Goal: Transaction & Acquisition: Download file/media

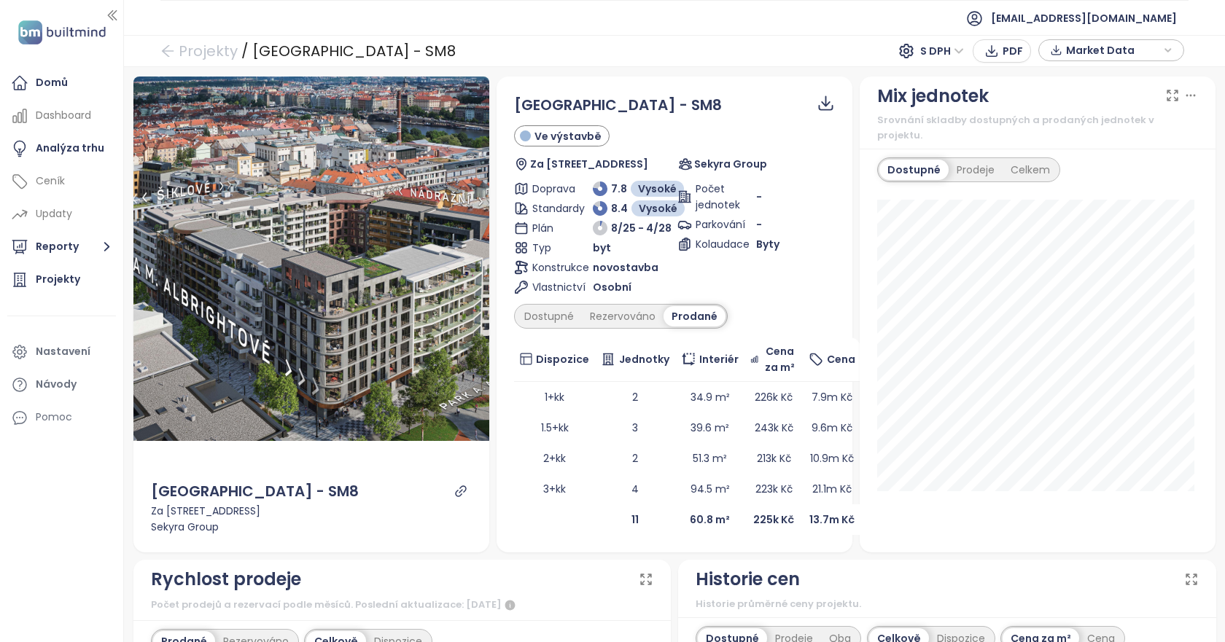
click at [1129, 54] on span "Market Data" at bounding box center [1113, 50] width 94 height 22
click at [1129, 54] on span "Market Data" at bounding box center [1113, 51] width 94 height 22
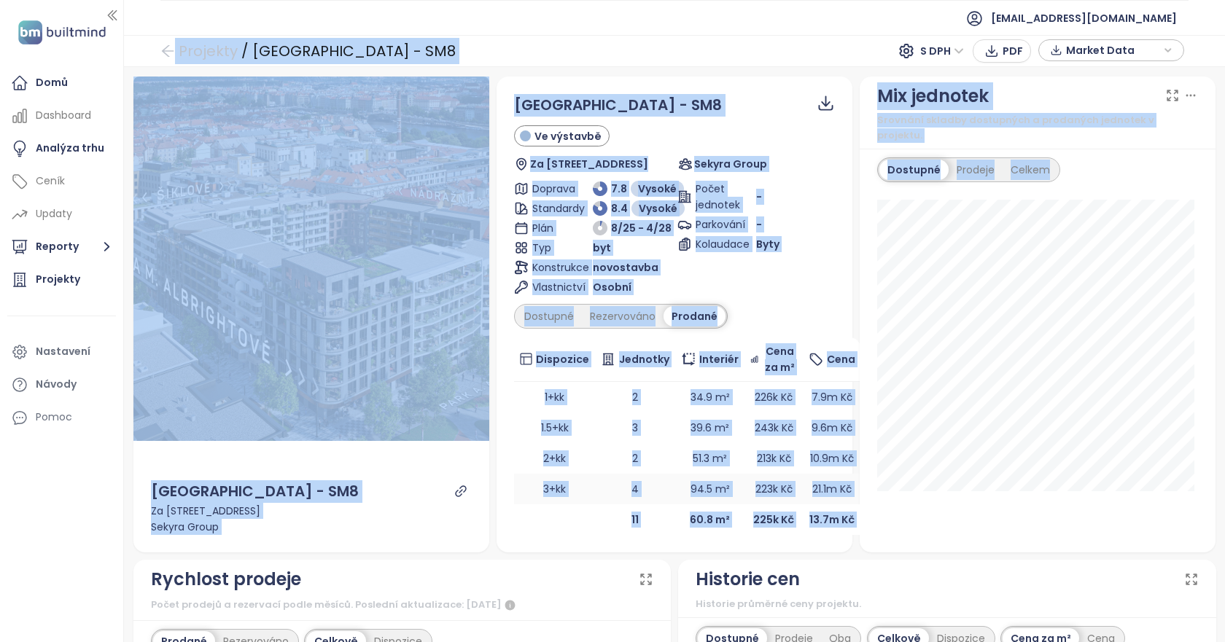
drag, startPoint x: 133, startPoint y: 37, endPoint x: 830, endPoint y: 474, distance: 823.2
click at [863, 543] on div "Projekty / [GEOGRAPHIC_DATA] - SM8 S DPH PDF Market Data Náhled [GEOGRAPHIC_DAT…" at bounding box center [674, 338] width 1101 height 607
click at [777, 28] on ul "[EMAIL_ADDRESS][DOMAIN_NAME]" at bounding box center [674, 18] width 1028 height 36
click at [1007, 49] on span "PDF" at bounding box center [1013, 51] width 20 height 16
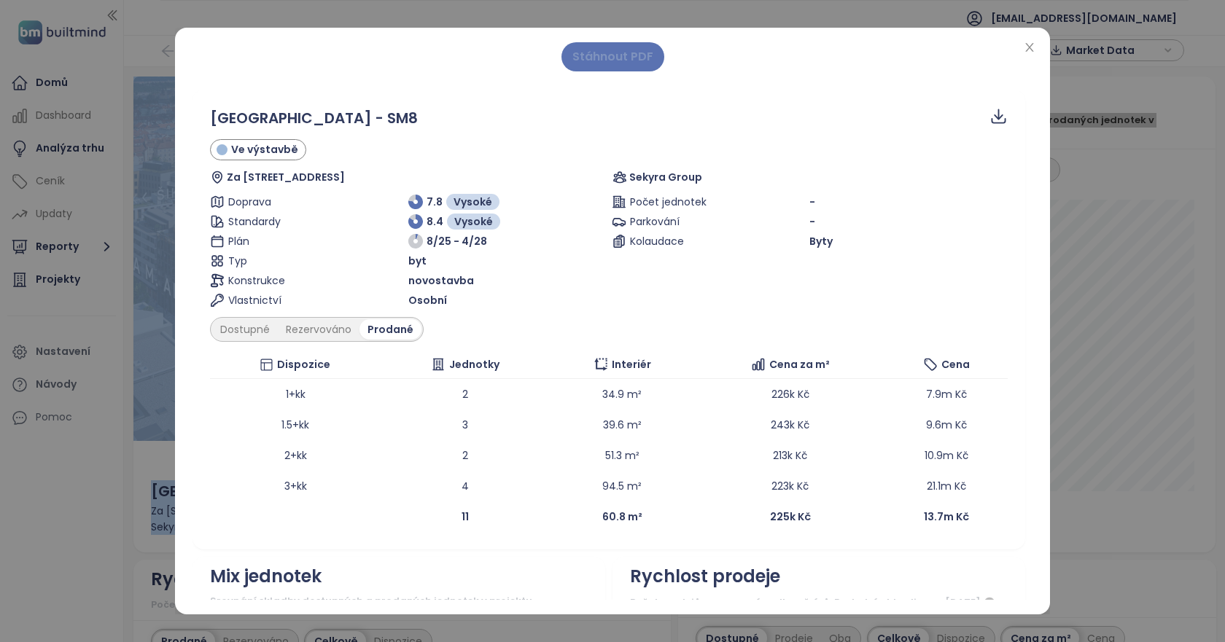
click at [599, 54] on span "Stáhnout PDF" at bounding box center [612, 56] width 81 height 18
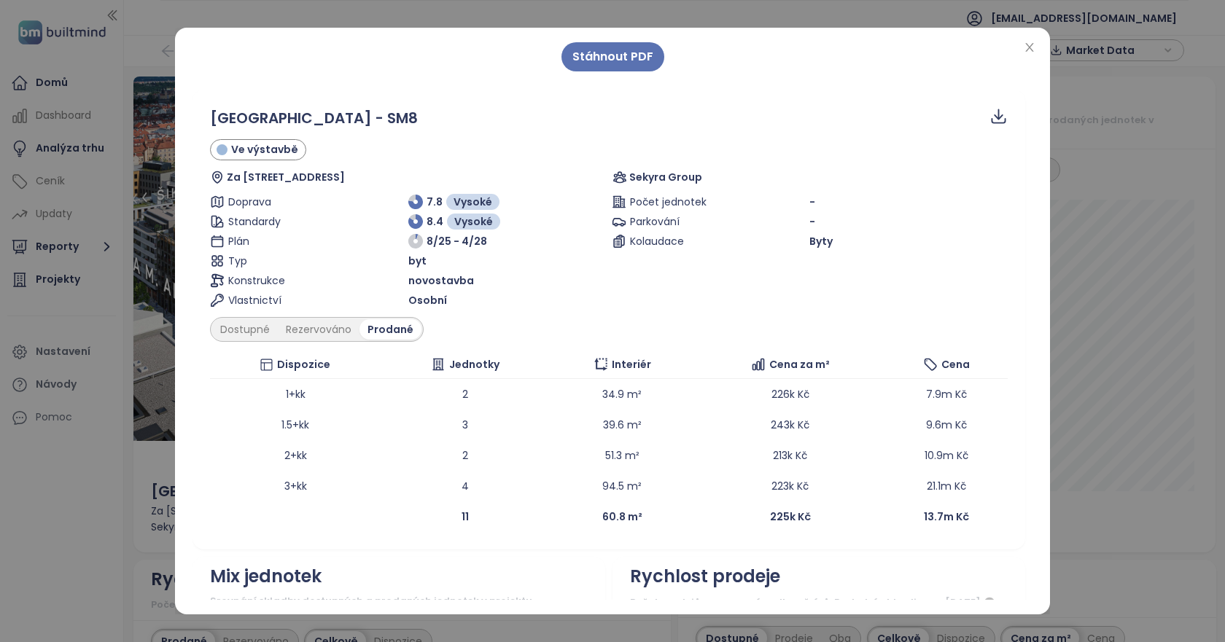
click at [1086, 216] on div "Stáhnout PDF [GEOGRAPHIC_DATA] - SM8 Ve výstavbě Za Ženskými domovy 128, [STREE…" at bounding box center [612, 321] width 1225 height 642
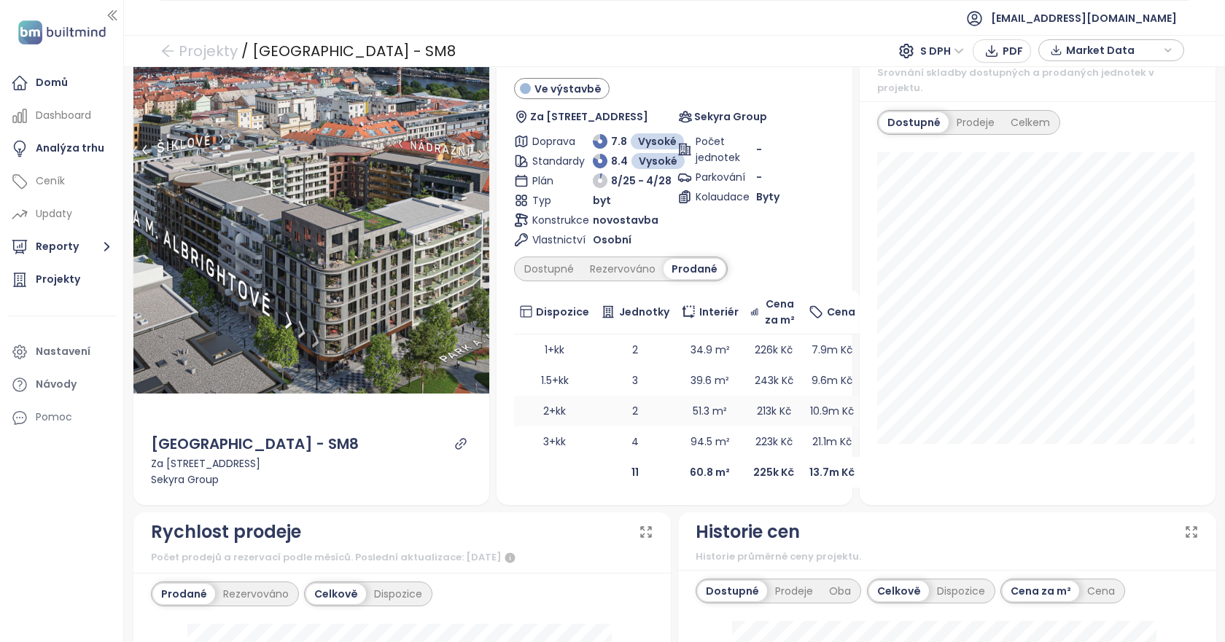
scroll to position [73, 0]
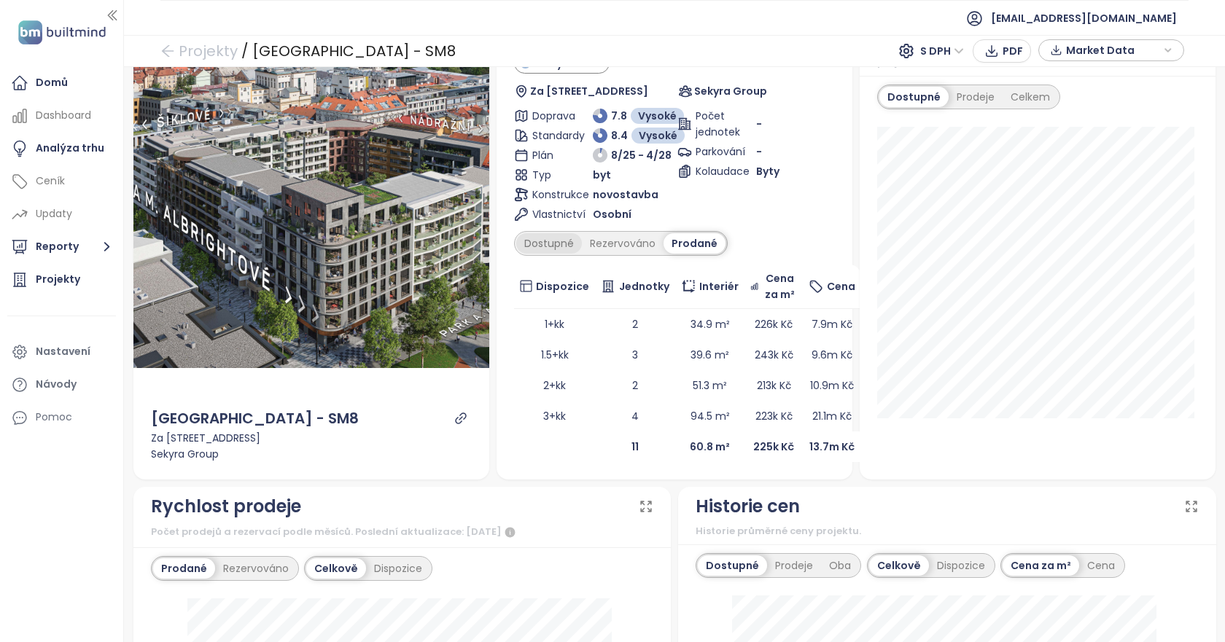
click at [545, 239] on div "Dostupné" at bounding box center [549, 243] width 66 height 20
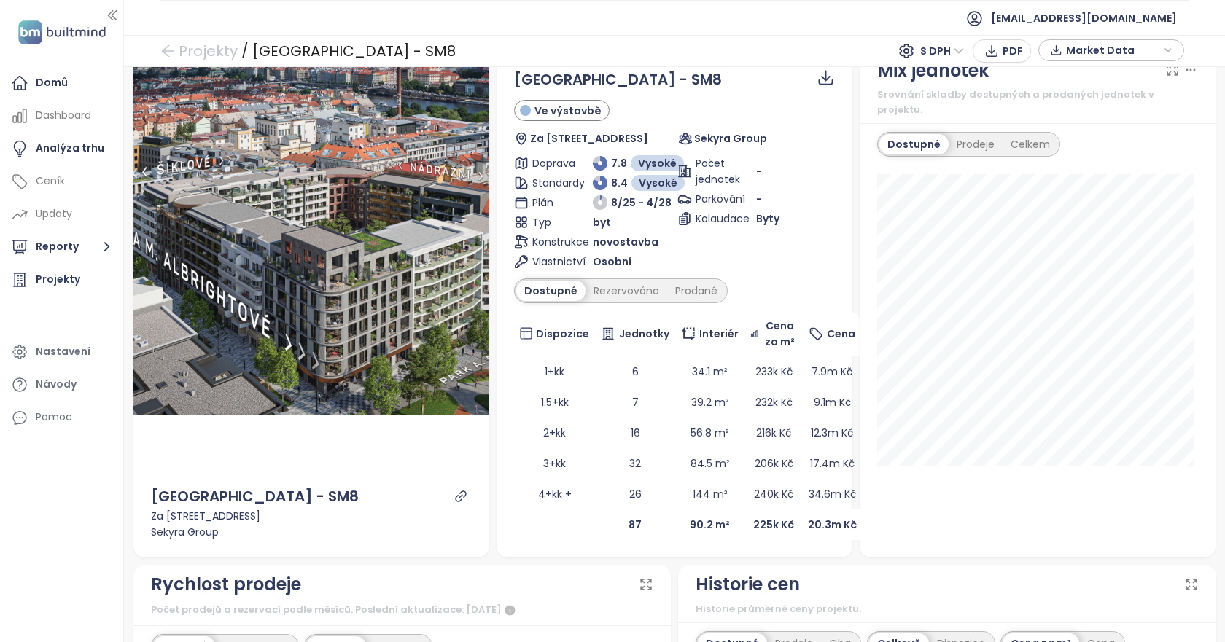
scroll to position [0, 0]
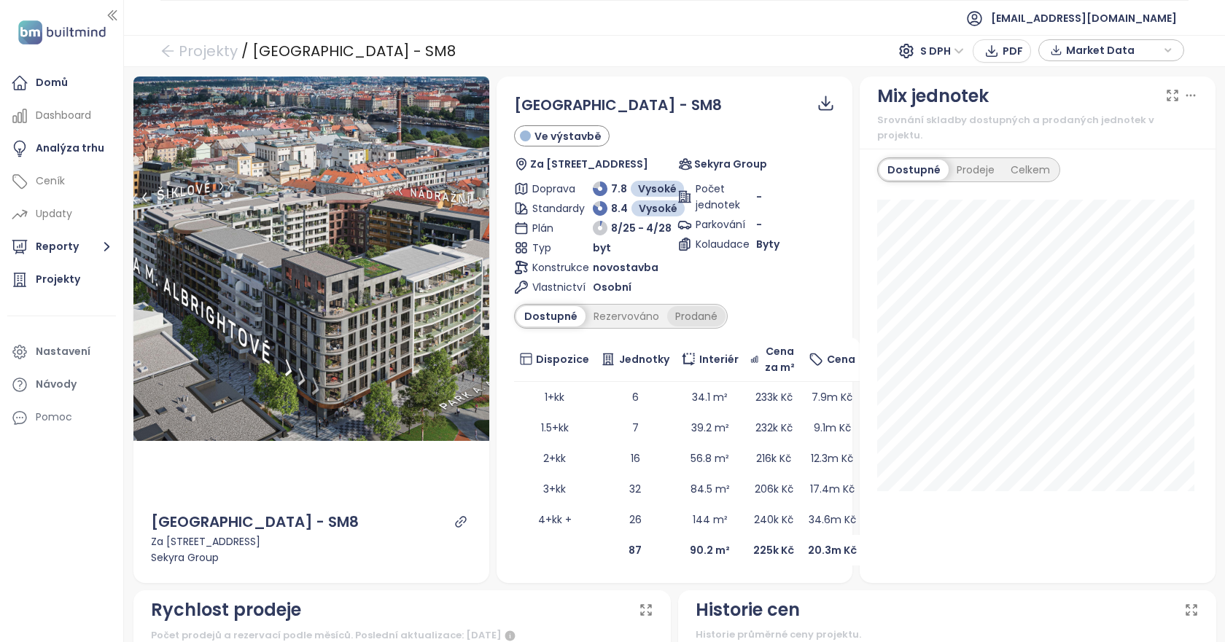
click at [694, 316] on div "Prodané" at bounding box center [696, 316] width 58 height 20
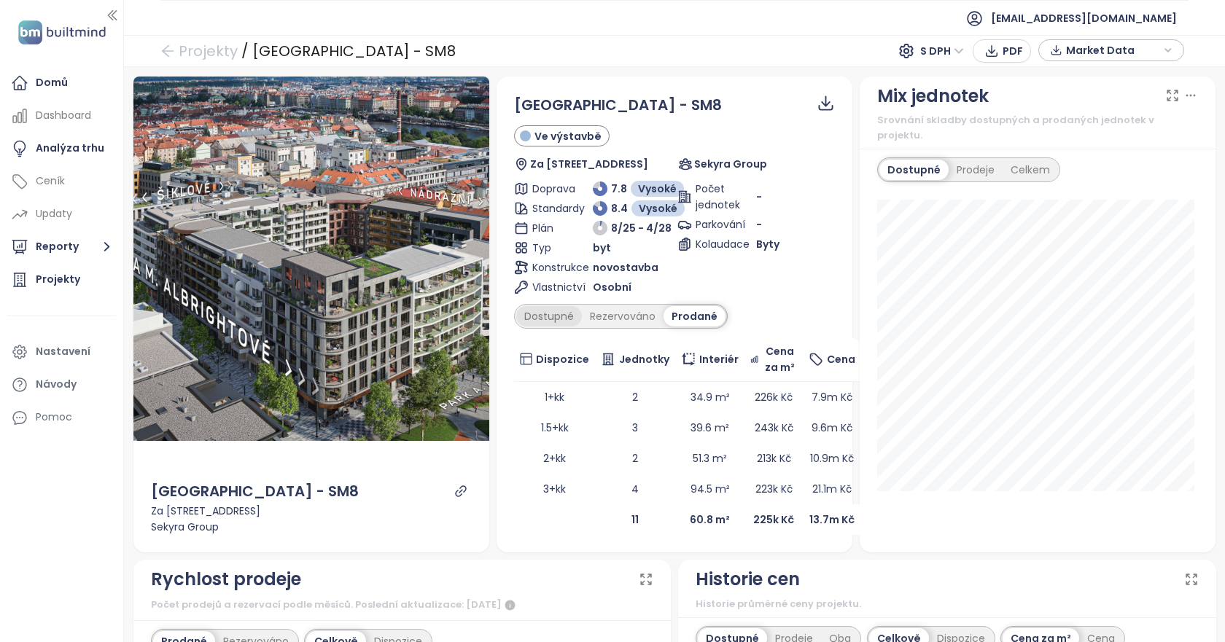
click at [556, 320] on div "Dostupné" at bounding box center [549, 316] width 66 height 20
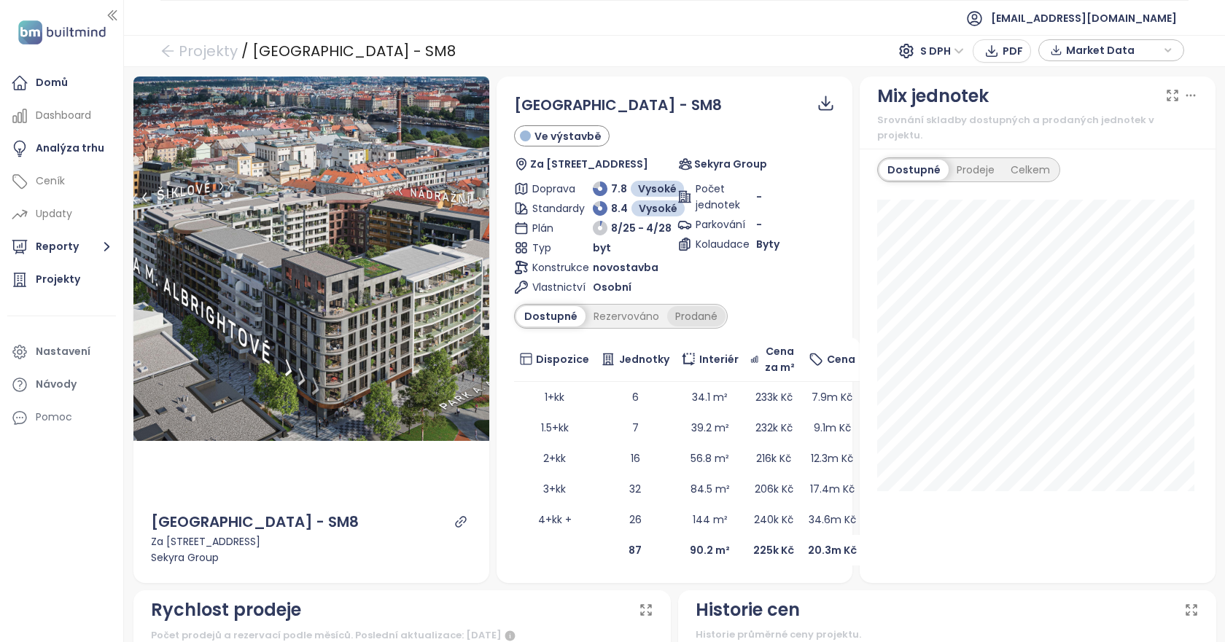
click at [688, 318] on div "Prodané" at bounding box center [696, 316] width 58 height 20
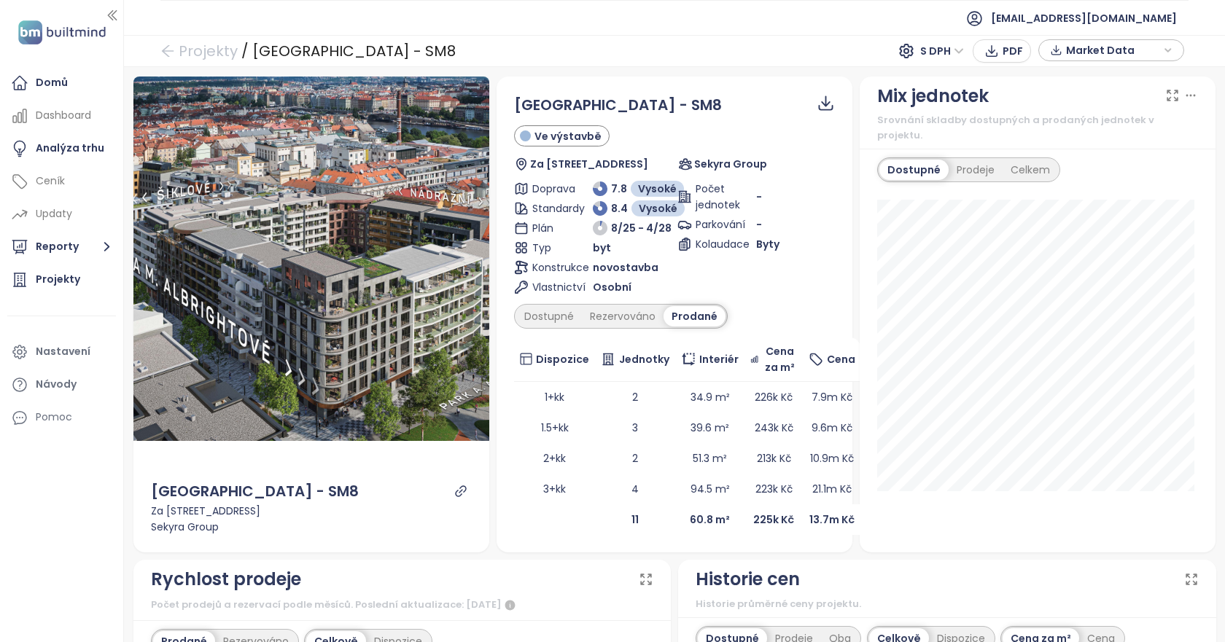
click at [525, 334] on div "[GEOGRAPHIC_DATA] - SM8 Ve výstavbě Za Ženskými domovy 128, [GEOGRAPHIC_DATA], …" at bounding box center [674, 314] width 321 height 441
click at [548, 322] on div "Dostupné" at bounding box center [549, 316] width 66 height 20
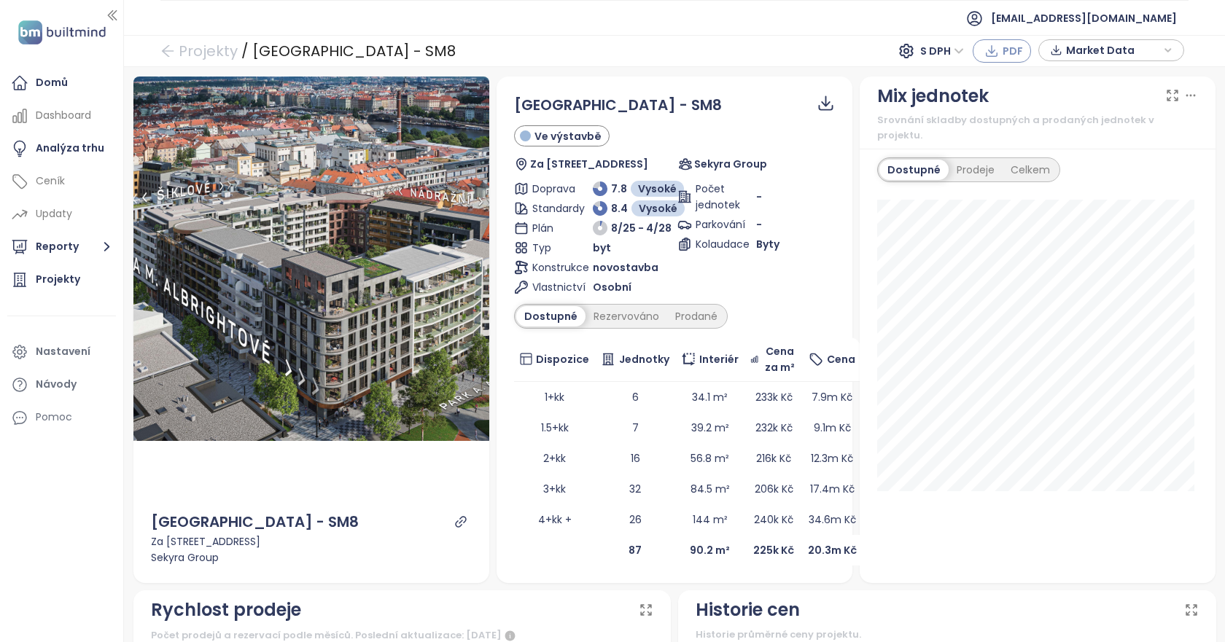
click at [1007, 58] on span "PDF" at bounding box center [1013, 51] width 20 height 16
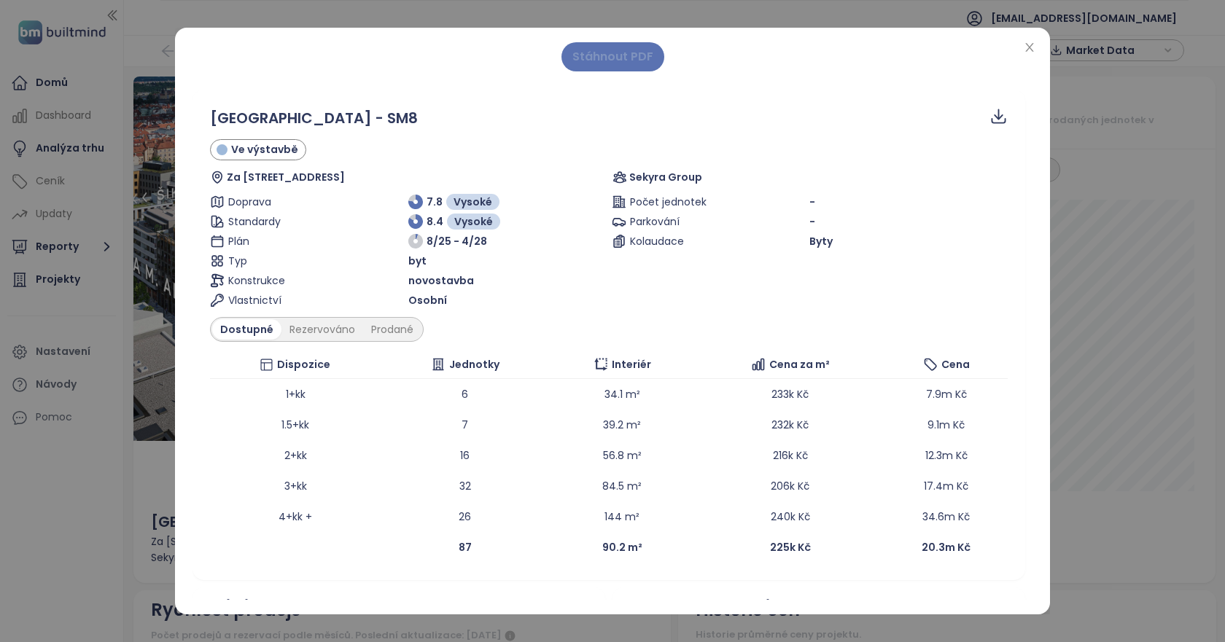
click at [622, 54] on span "Stáhnout PDF" at bounding box center [612, 56] width 81 height 18
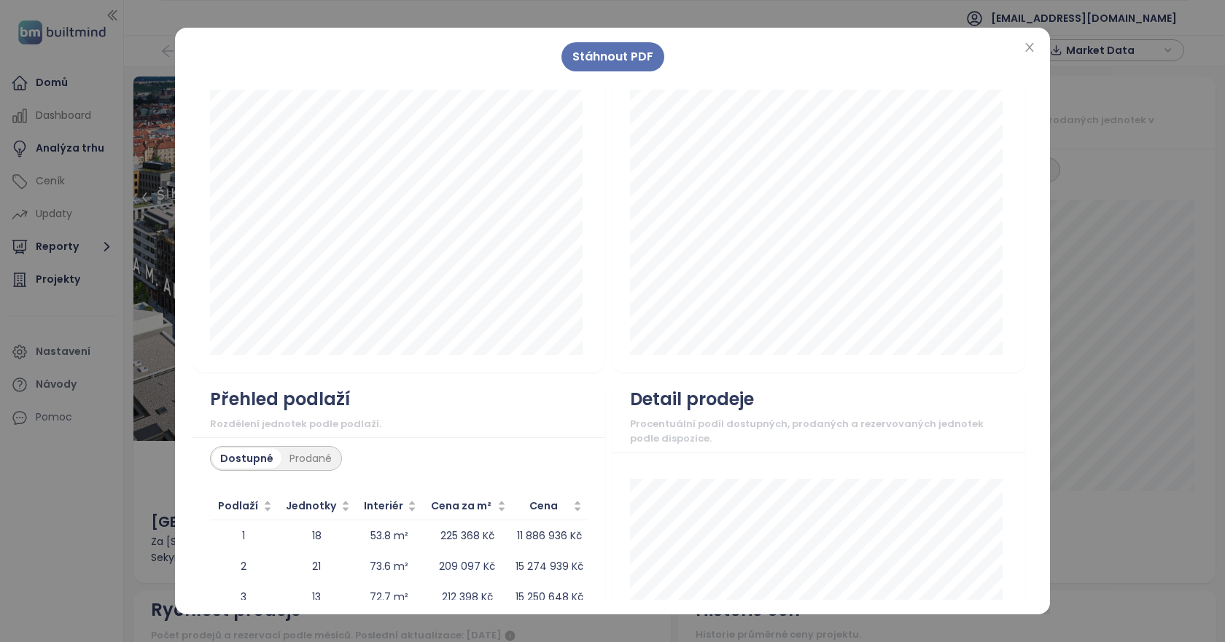
scroll to position [1167, 0]
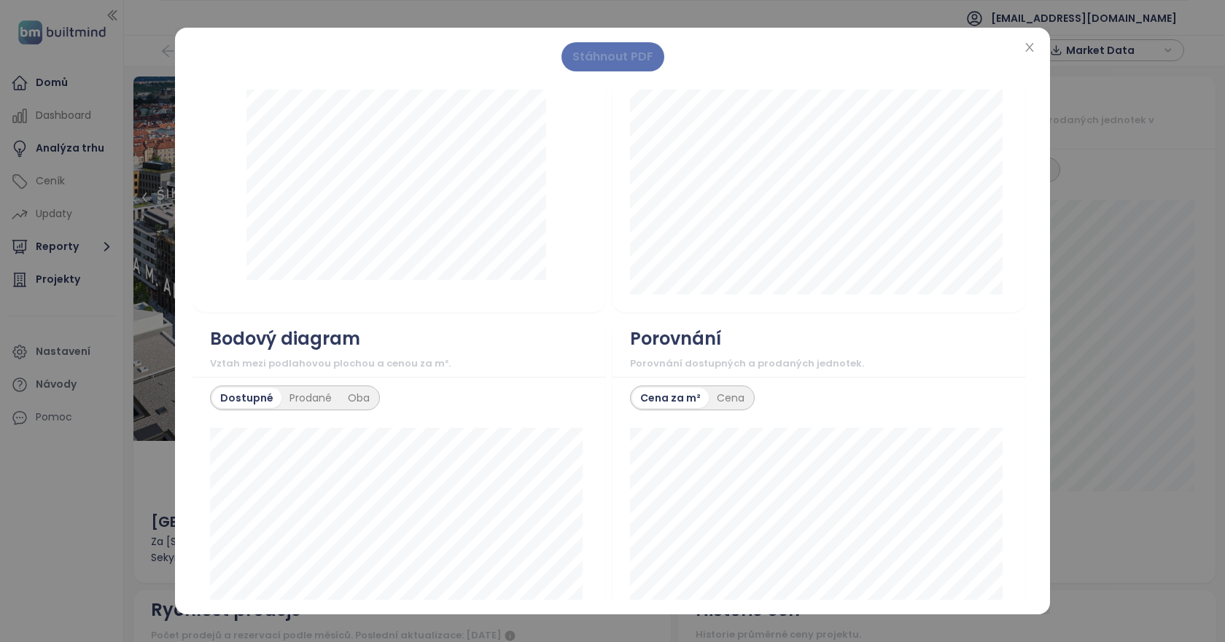
click at [610, 52] on span "Stáhnout PDF" at bounding box center [612, 56] width 81 height 18
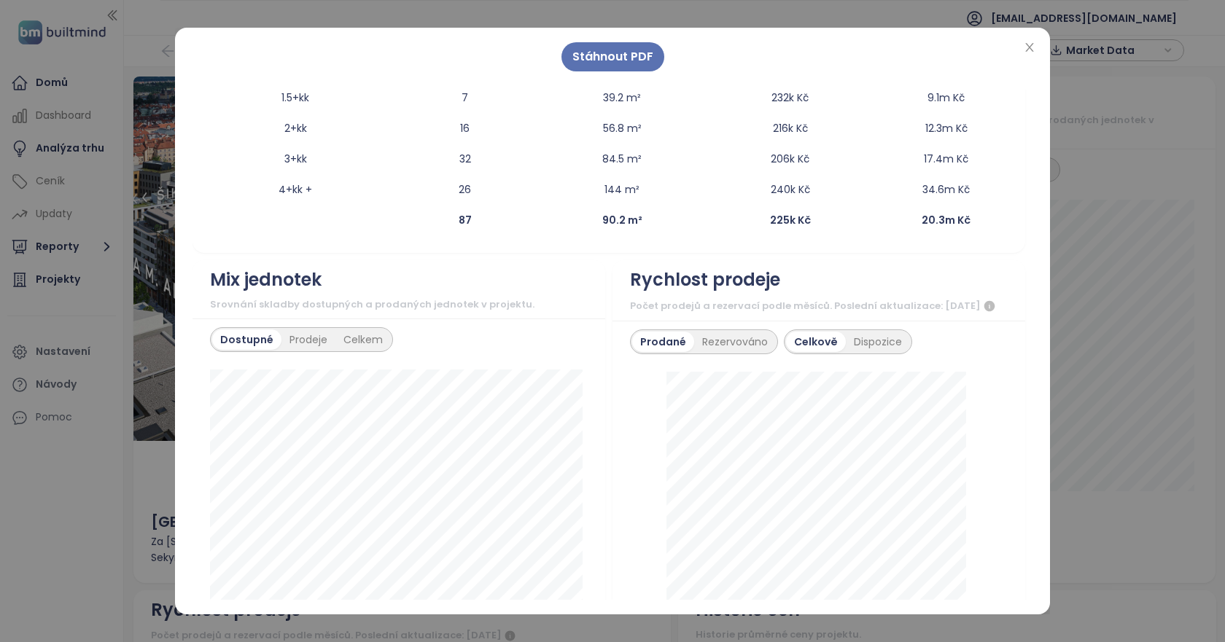
scroll to position [0, 0]
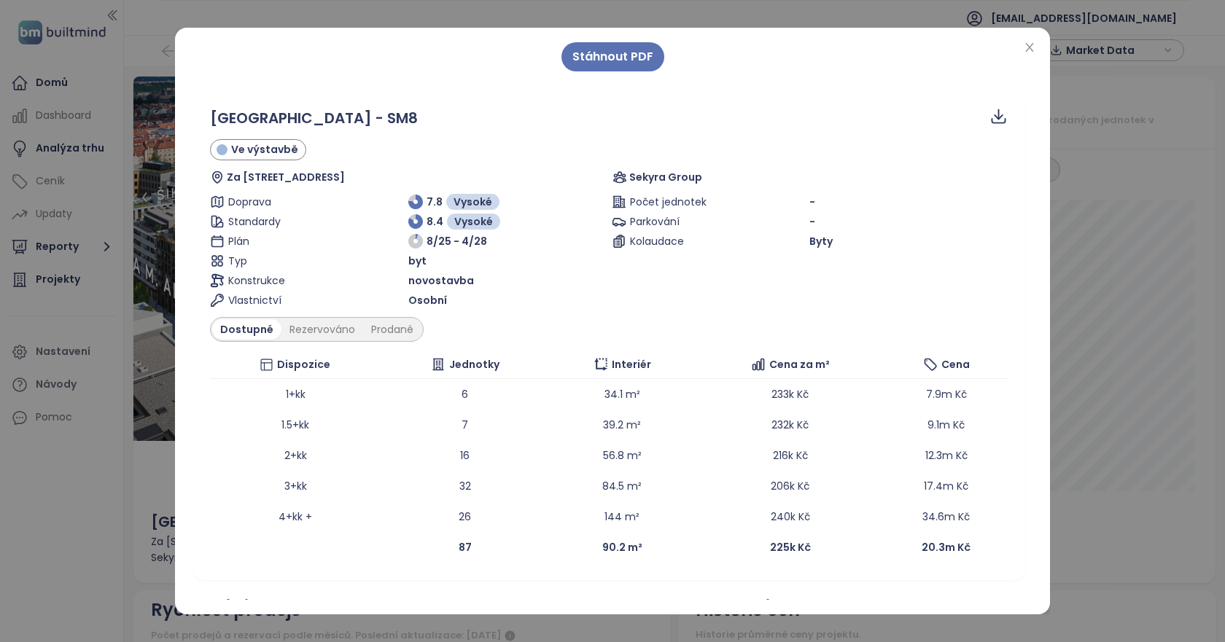
click at [157, 197] on div "Stáhnout PDF [GEOGRAPHIC_DATA] - SM8 Ve výstavbě Za Ženskými domovy 128, [STREE…" at bounding box center [612, 321] width 1225 height 642
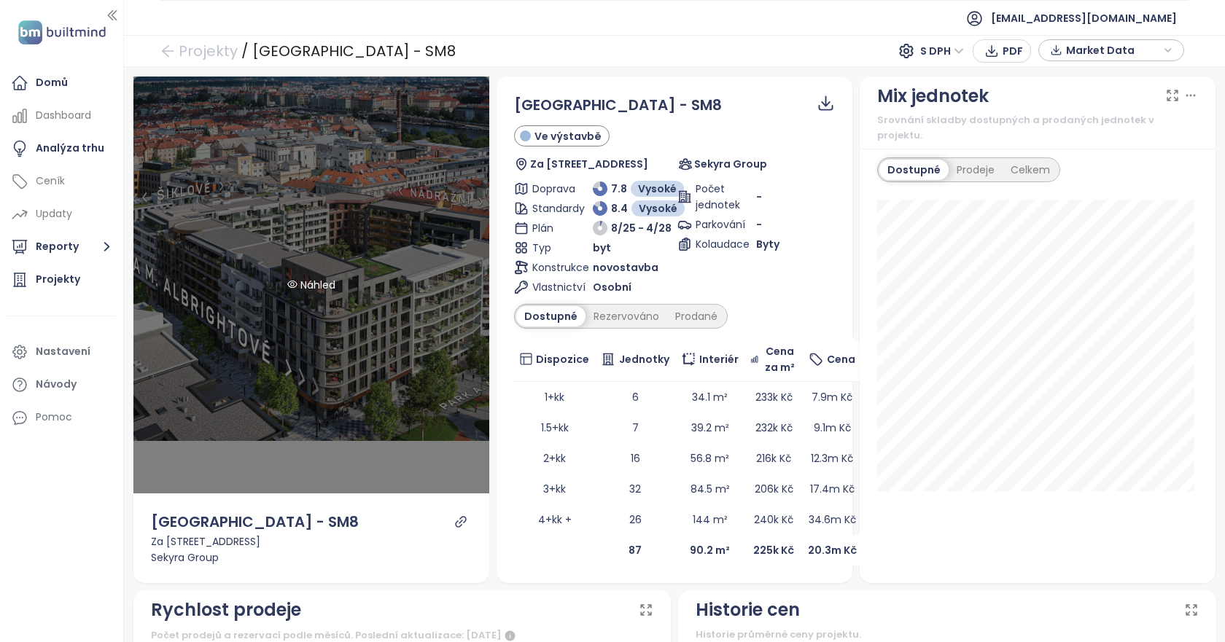
click at [287, 225] on div "Náhled" at bounding box center [311, 285] width 356 height 417
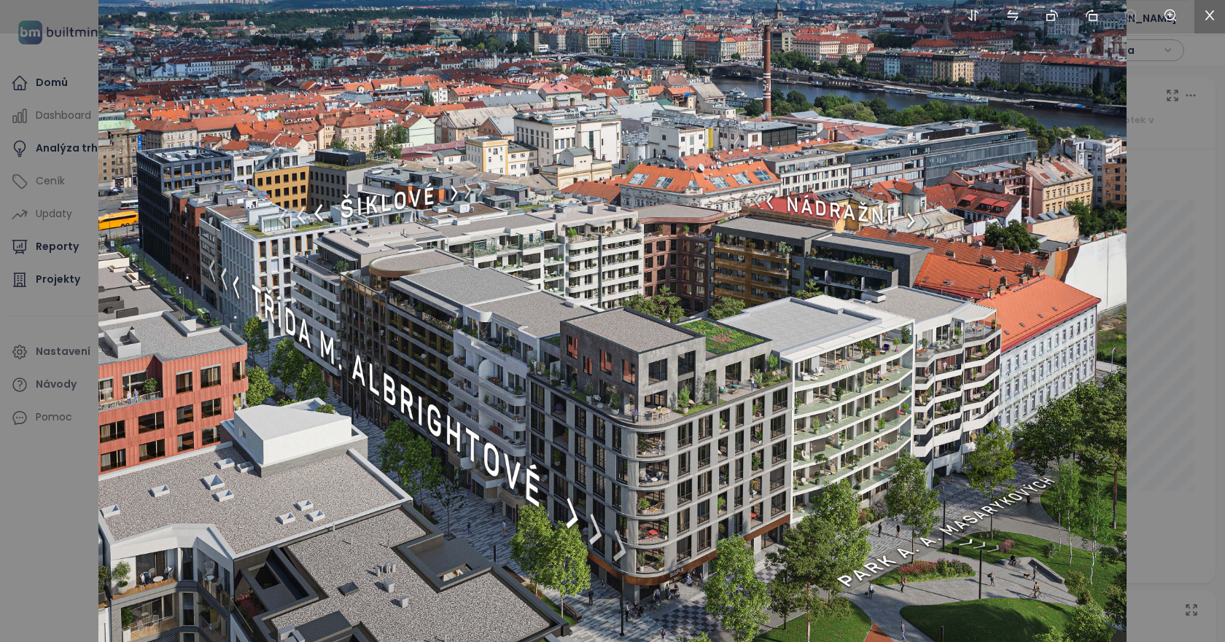
click at [1214, 12] on icon "close" at bounding box center [1209, 15] width 13 height 13
